Goal: Information Seeking & Learning: Understand process/instructions

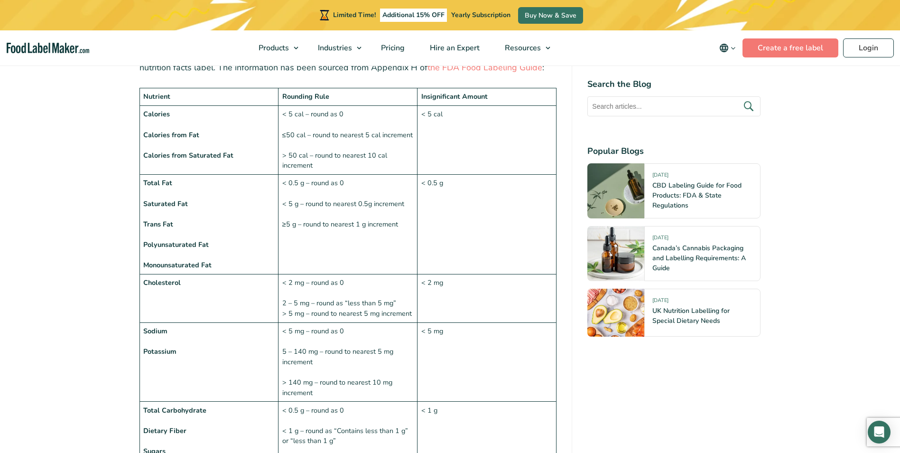
scroll to position [712, 0]
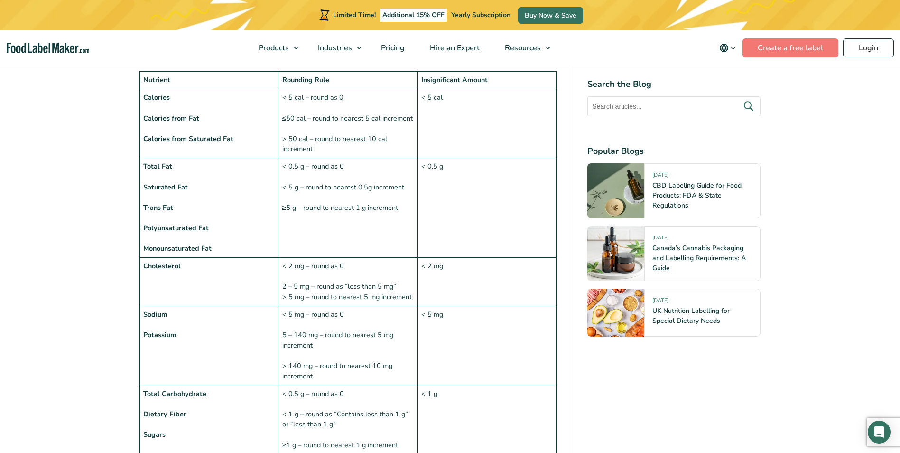
click at [463, 272] on td "< 2 mg" at bounding box center [487, 282] width 139 height 48
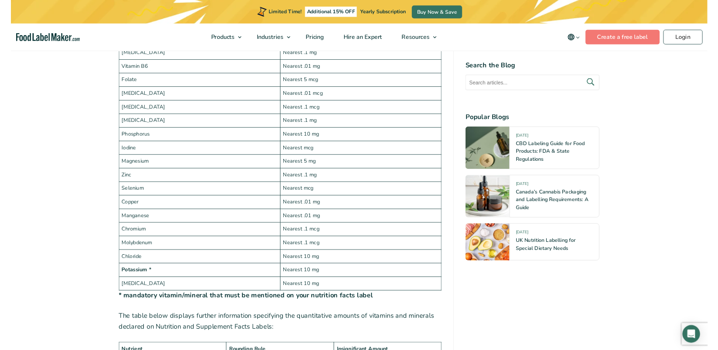
scroll to position [1851, 0]
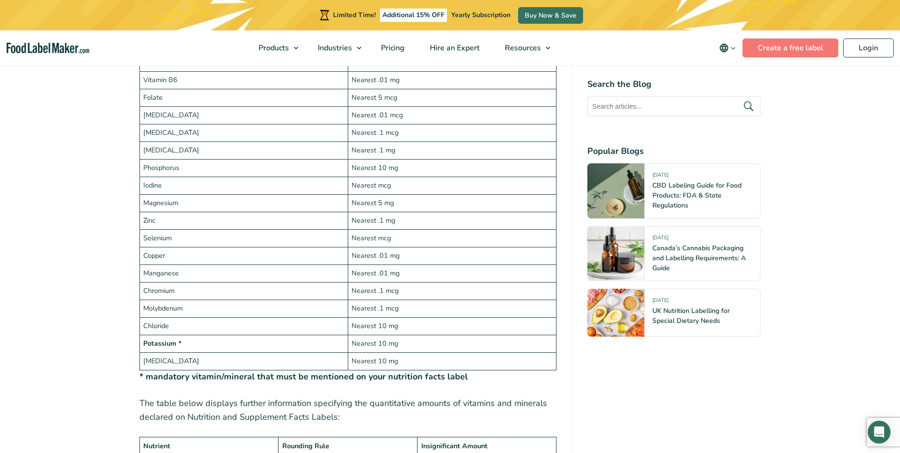
click at [288, 223] on td "Zinc" at bounding box center [243, 221] width 208 height 18
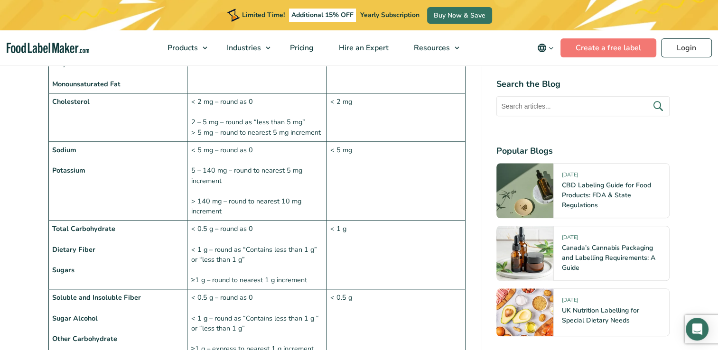
scroll to position [759, 0]
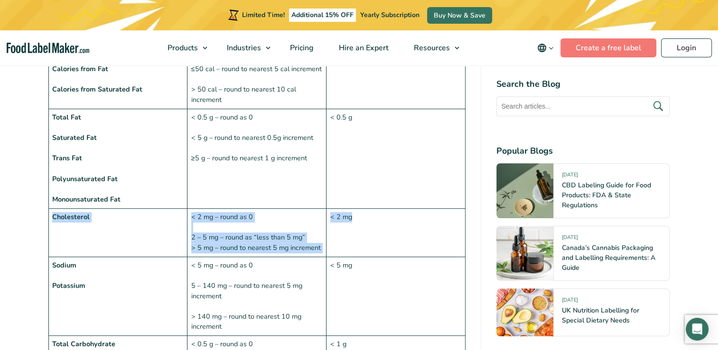
drag, startPoint x: 378, startPoint y: 226, endPoint x: 53, endPoint y: 217, distance: 324.7
click at [53, 217] on tr "[MEDICAL_DATA] < 2 mg – round as 0 2 – 5 mg – round as “less than 5 mg” > 5 mg …" at bounding box center [256, 232] width 417 height 48
click at [53, 217] on strong "Cholesterol" at bounding box center [70, 216] width 37 height 9
click at [51, 217] on td "Cholesterol" at bounding box center [117, 232] width 139 height 48
drag, startPoint x: 53, startPoint y: 215, endPoint x: 380, endPoint y: 246, distance: 328.3
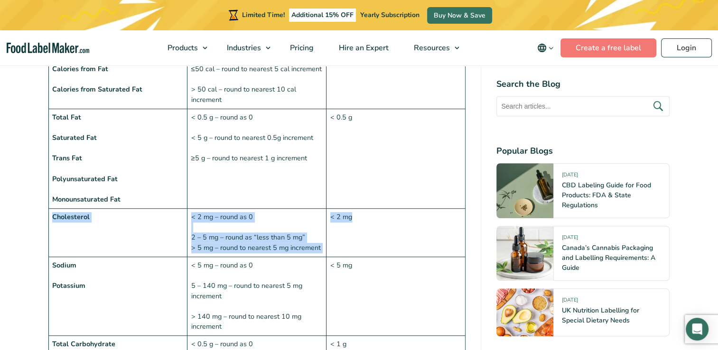
click at [380, 246] on tr "Cholesterol < 2 mg – round as 0 2 – 5 mg – round as “less than 5 mg” > 5 mg – r…" at bounding box center [256, 232] width 417 height 48
click at [380, 246] on td "< 2 mg" at bounding box center [395, 232] width 139 height 48
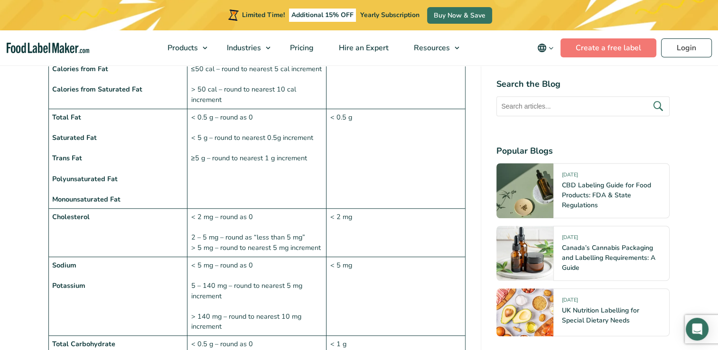
click at [405, 150] on td "< 0.5 g" at bounding box center [395, 159] width 139 height 100
